Goal: Transaction & Acquisition: Purchase product/service

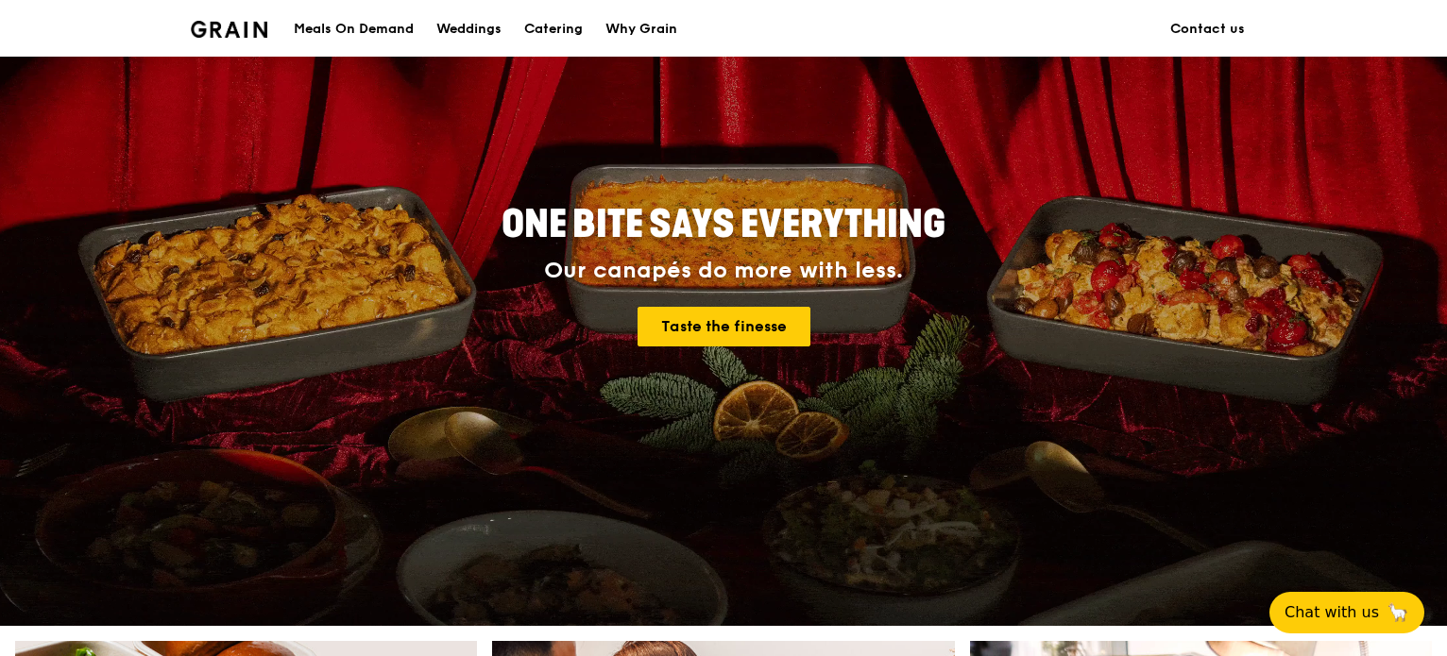
scroll to position [130, 0]
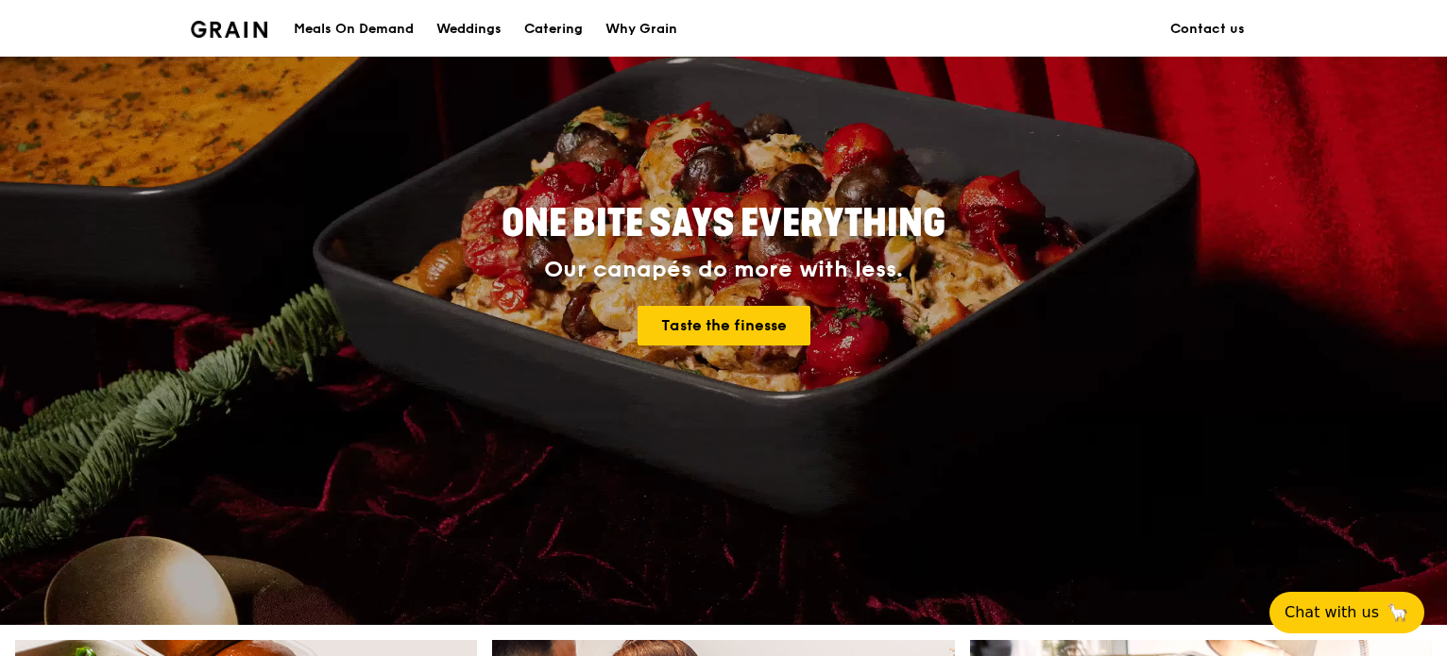
click at [558, 32] on div "Catering" at bounding box center [553, 29] width 59 height 57
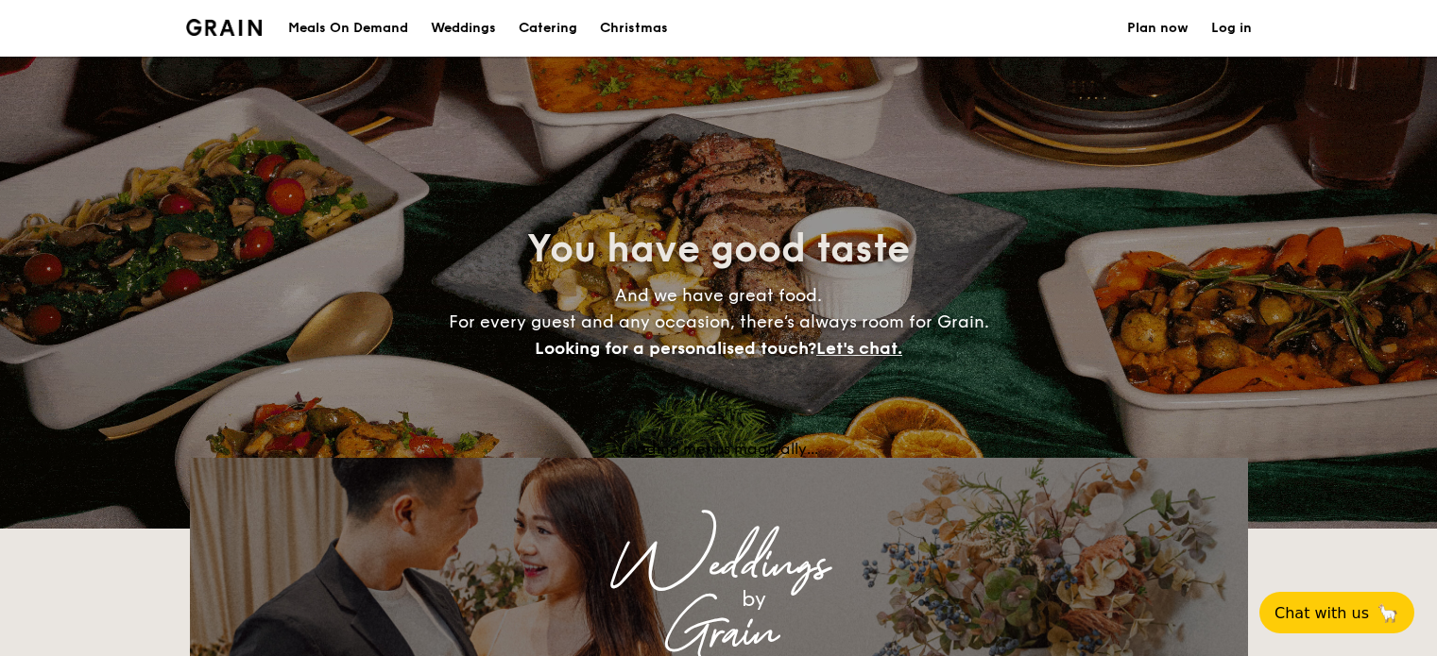
select select
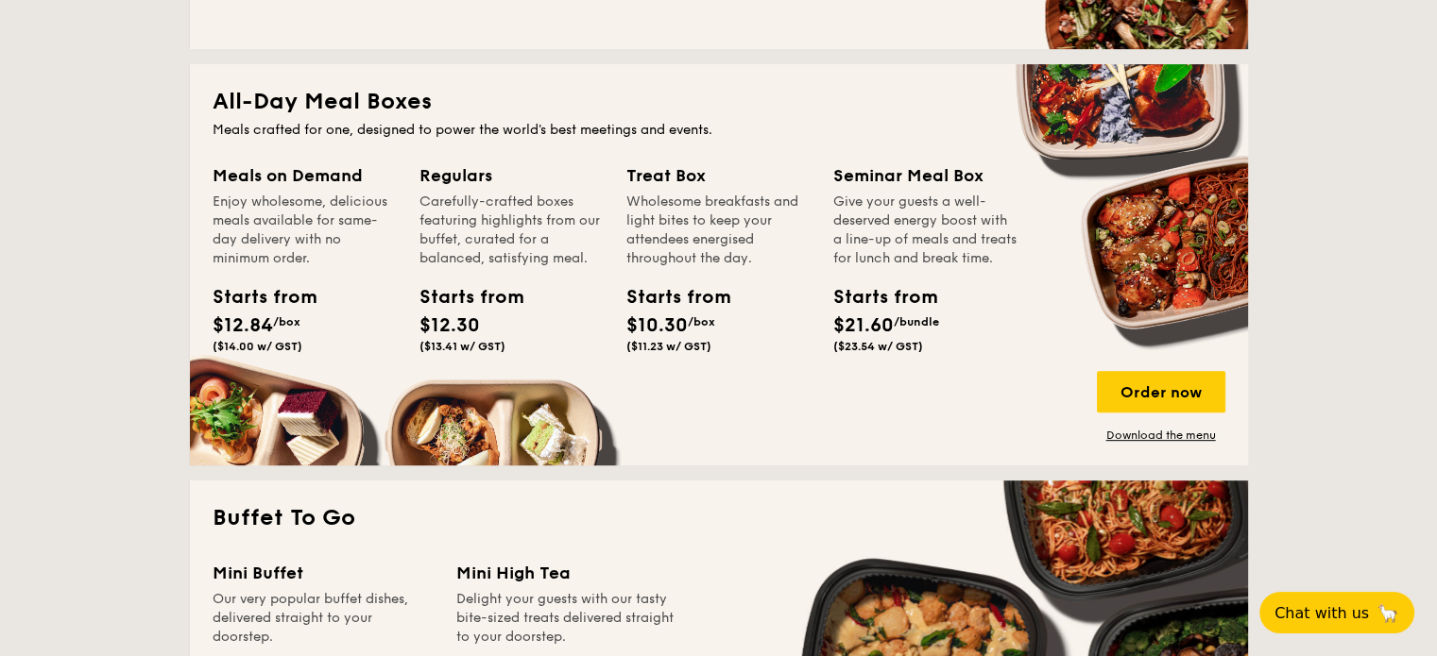
scroll to position [793, 0]
click at [973, 322] on div "Starts from $21.60 /bundle ($23.54 w/ GST)" at bounding box center [924, 320] width 199 height 77
click at [883, 336] on span "$21.60" at bounding box center [863, 325] width 60 height 23
click at [865, 176] on div "Seminar Meal Box" at bounding box center [925, 175] width 184 height 26
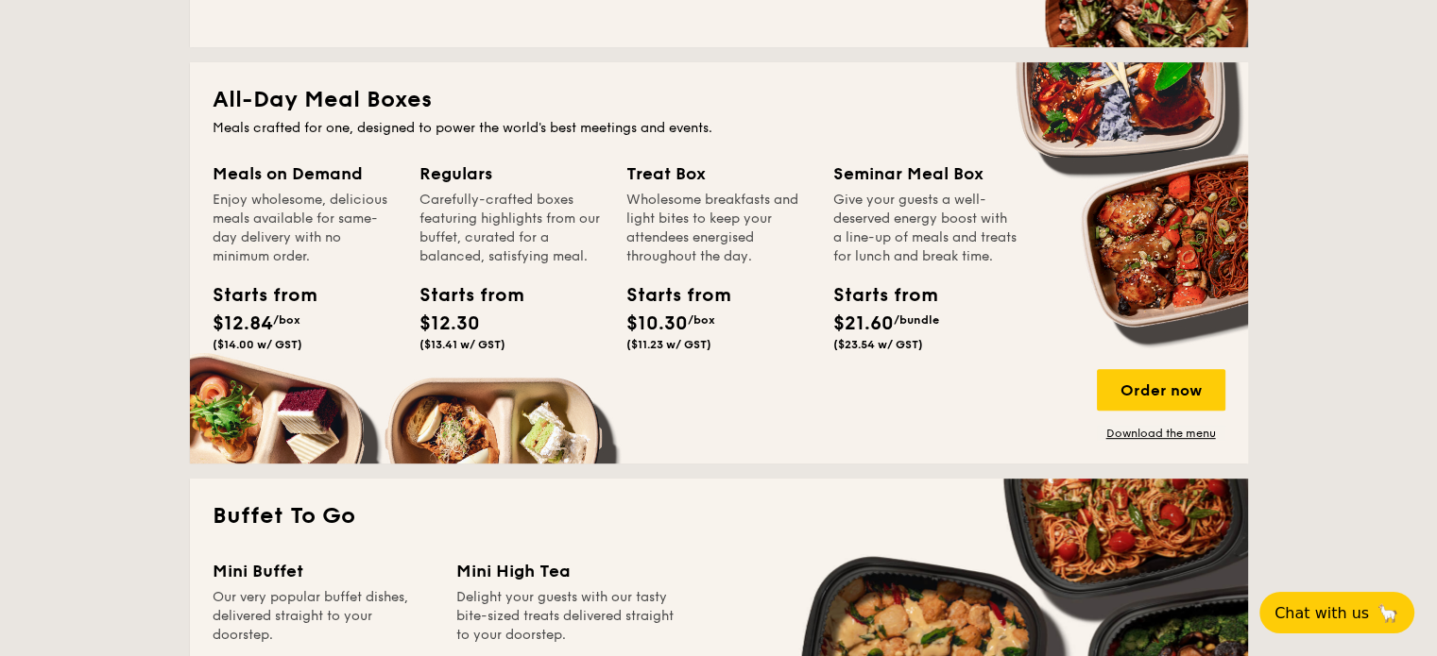
click at [885, 335] on span "$21.60" at bounding box center [863, 324] width 60 height 23
click at [1173, 391] on div "Order now" at bounding box center [1161, 390] width 128 height 42
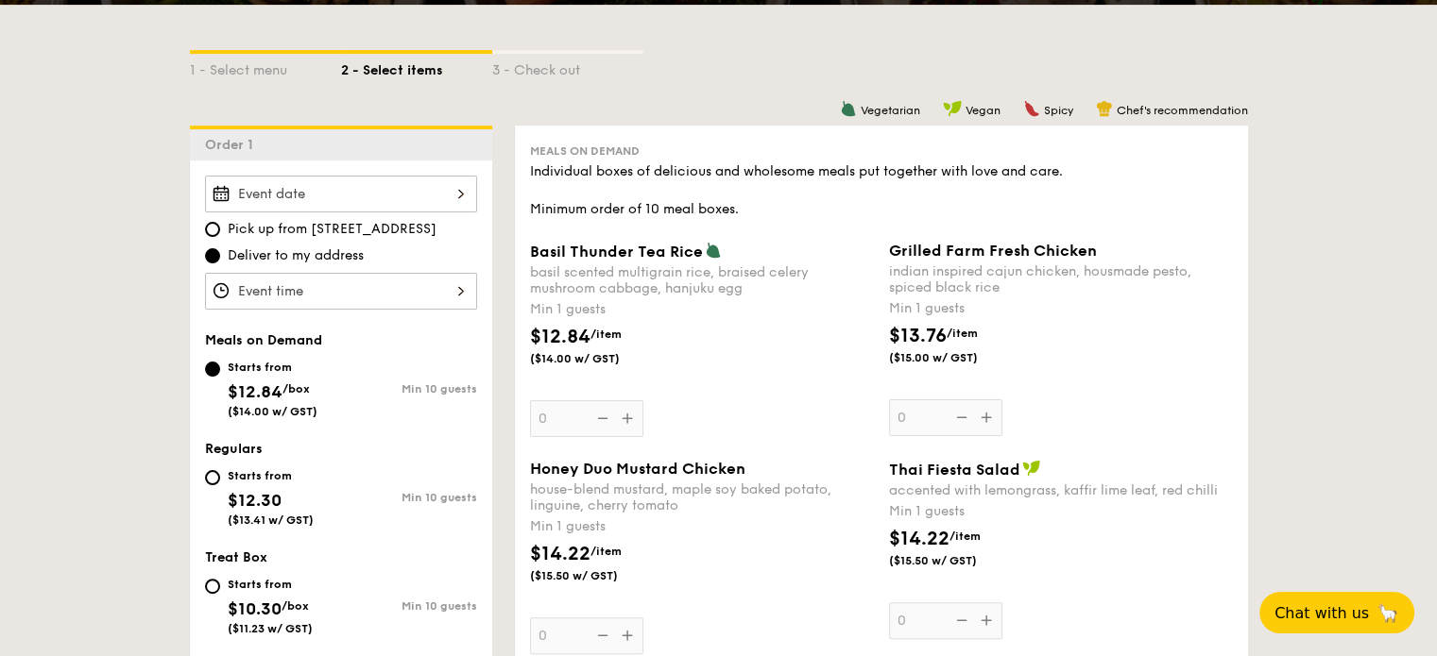
scroll to position [408, 0]
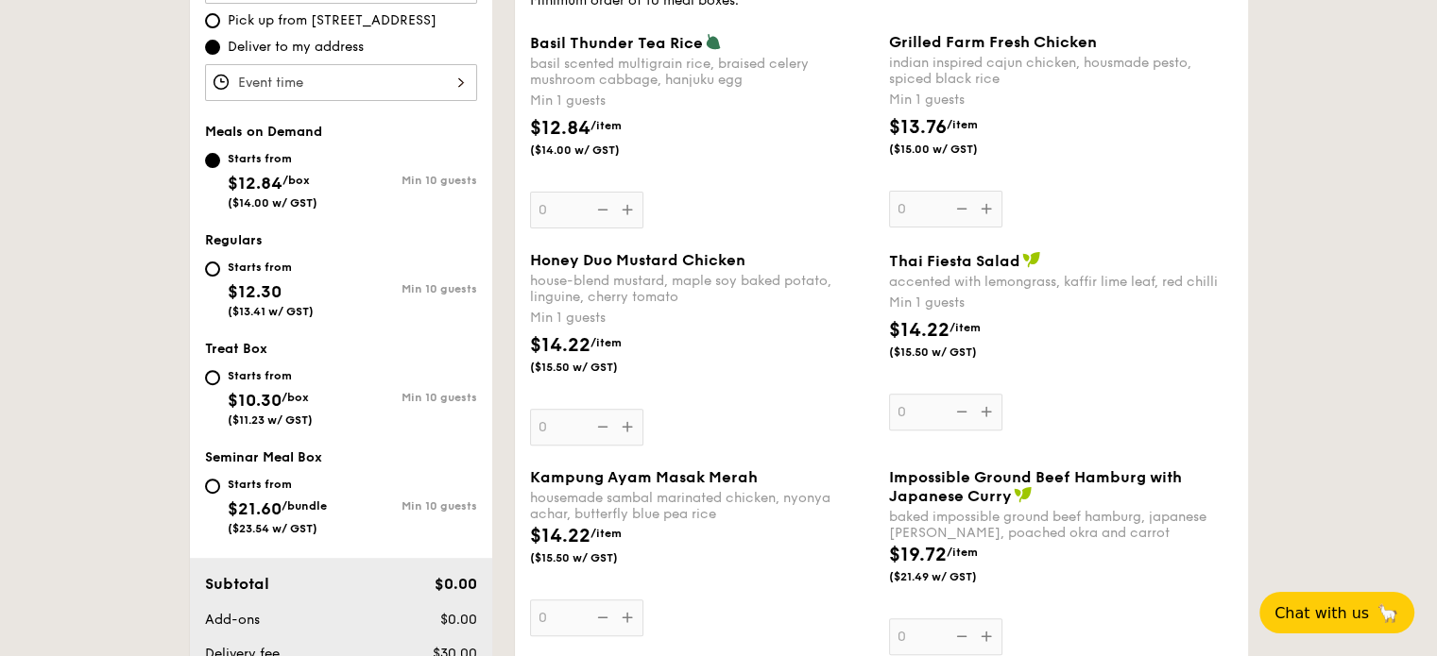
scroll to position [608, 0]
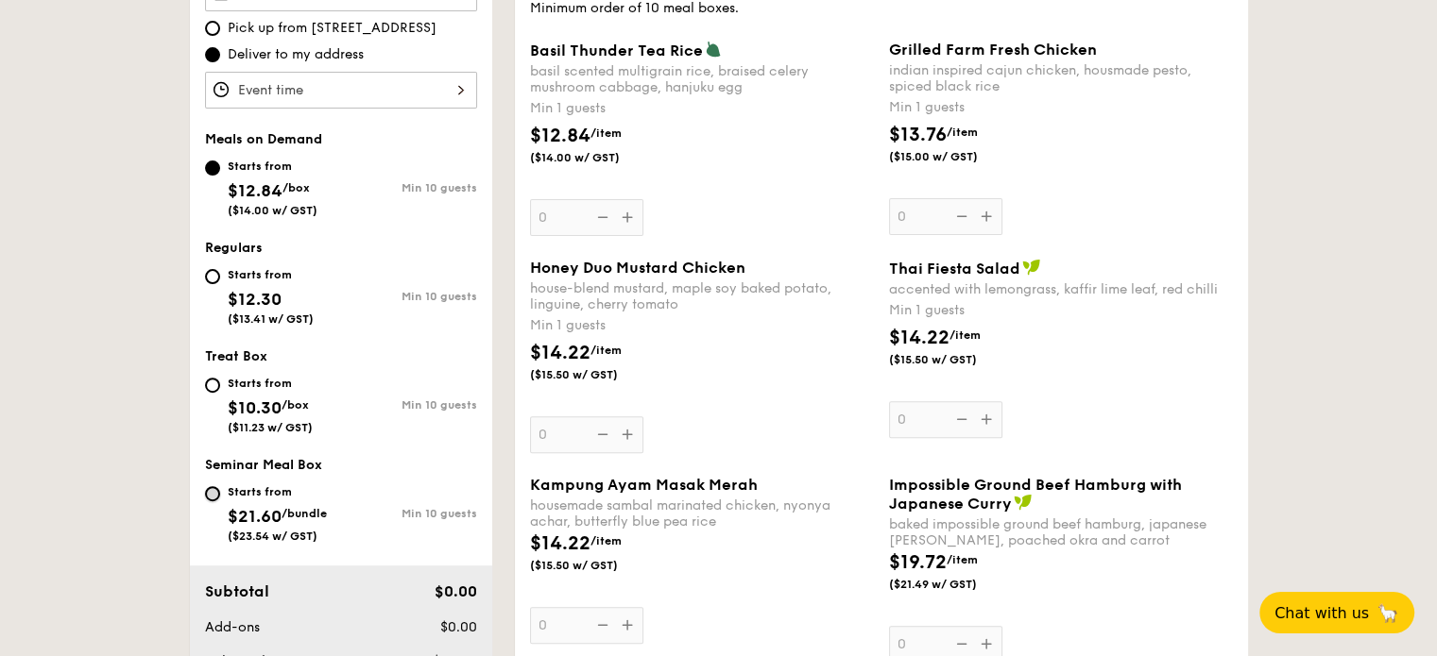
click at [207, 497] on input "Starts from $21.60 /bundle ($23.54 w/ GST) Min 10 guests" at bounding box center [212, 493] width 15 height 15
radio input "true"
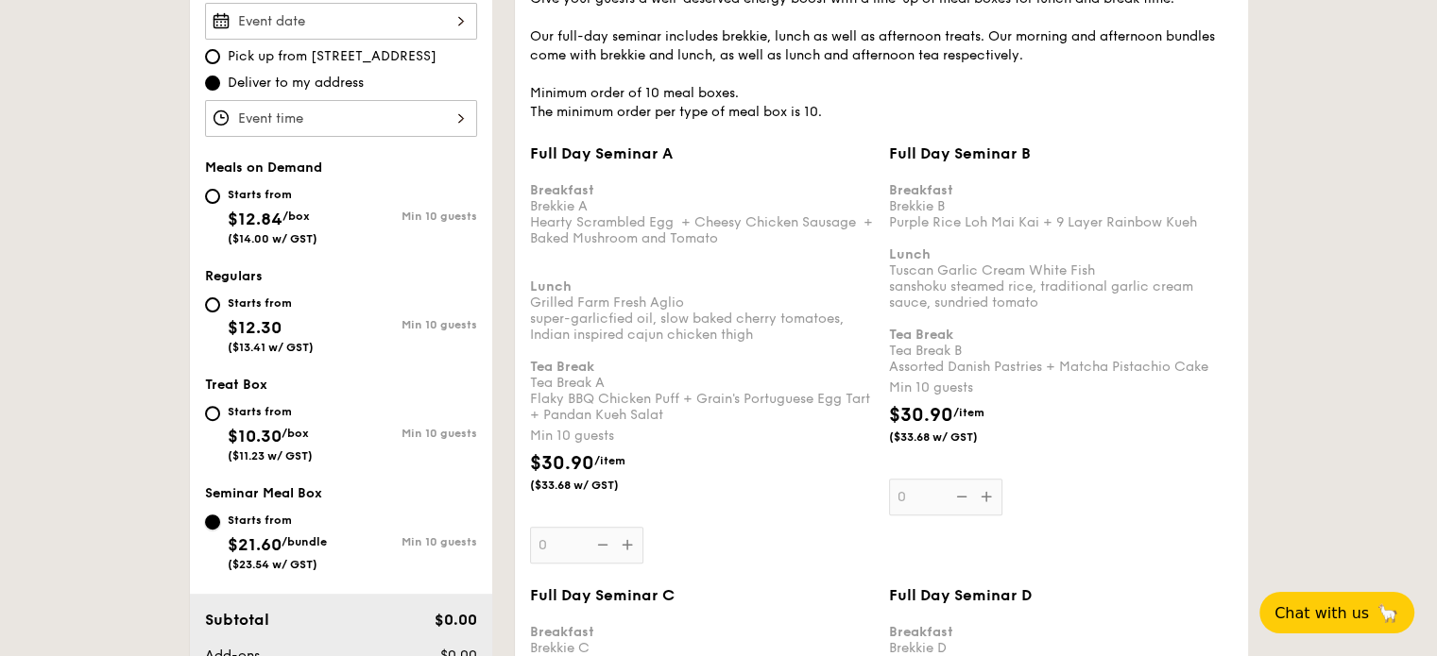
scroll to position [578, 0]
click at [215, 191] on input "Starts from $12.84 /box ($14.00 w/ GST) Min 10 guests" at bounding box center [212, 198] width 15 height 15
radio input "true"
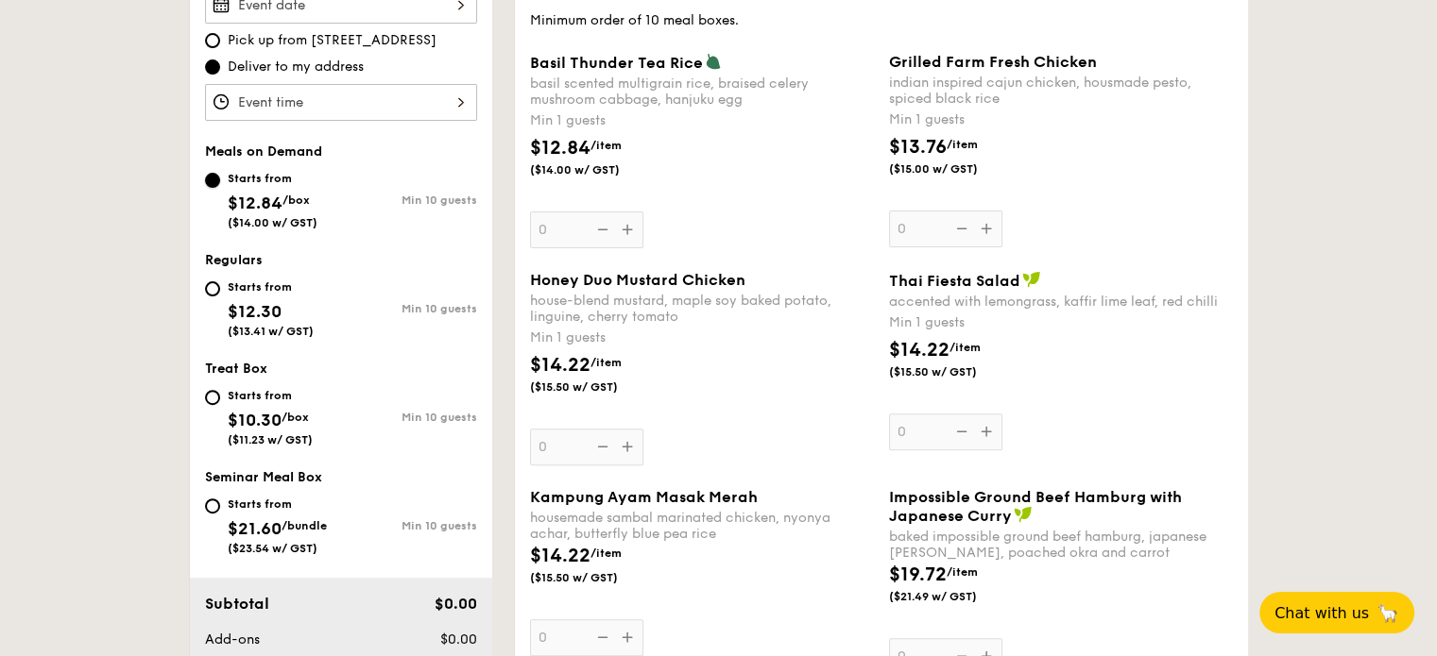
scroll to position [597, 0]
click at [212, 287] on input "Starts from $12.30 ($13.41 w/ GST) Min 10 guests" at bounding box center [212, 288] width 15 height 15
radio input "true"
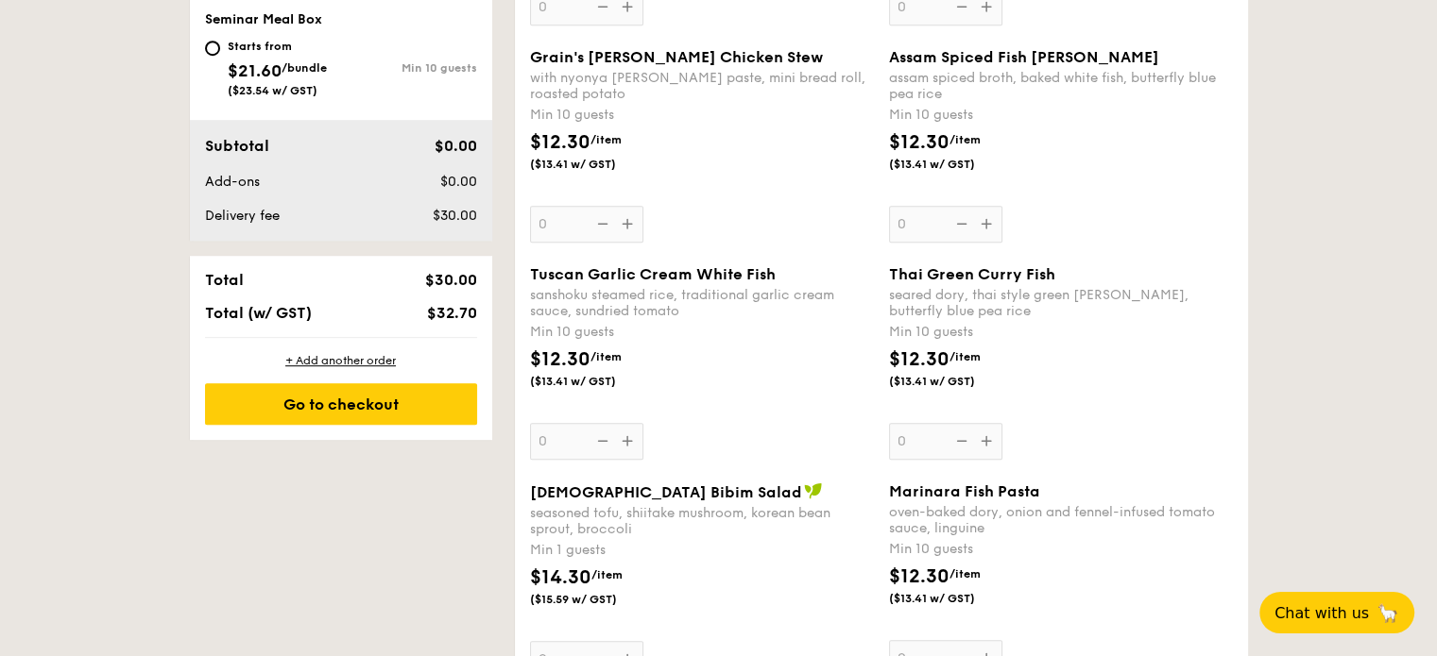
scroll to position [1047, 0]
